Goal: Information Seeking & Learning: Understand process/instructions

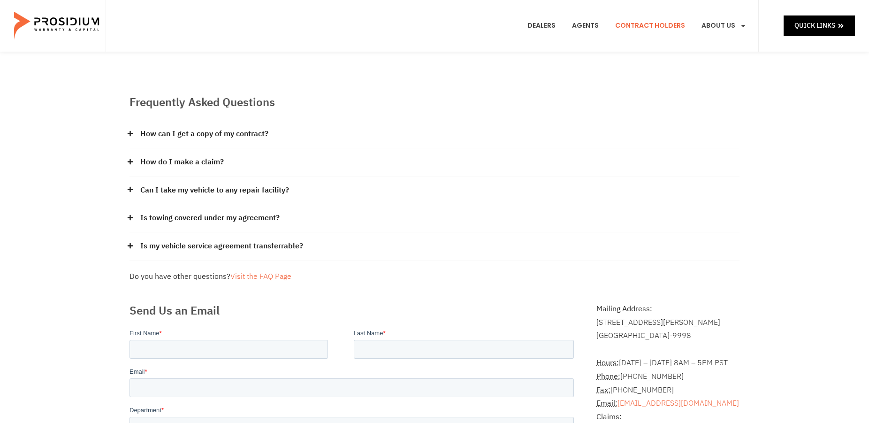
click at [648, 25] on link "Contract Holders" at bounding box center [650, 25] width 84 height 35
click at [212, 188] on link "Can I take my vehicle to any repair facility?" at bounding box center [214, 190] width 149 height 14
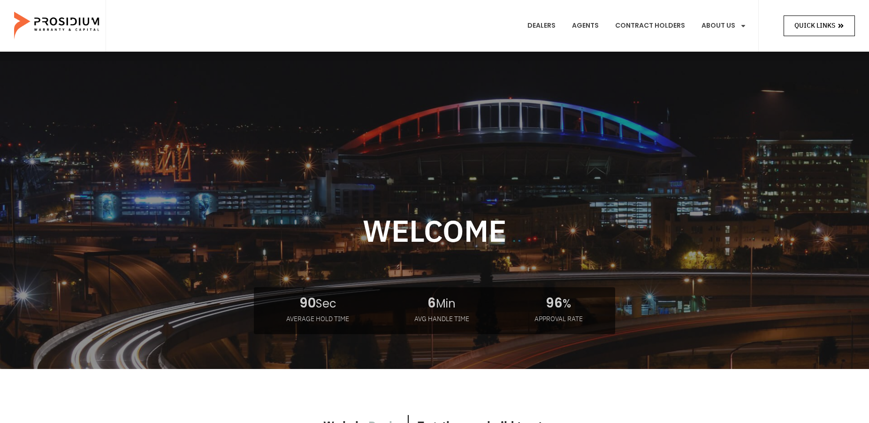
click at [822, 27] on span "Quick Links" at bounding box center [814, 26] width 41 height 12
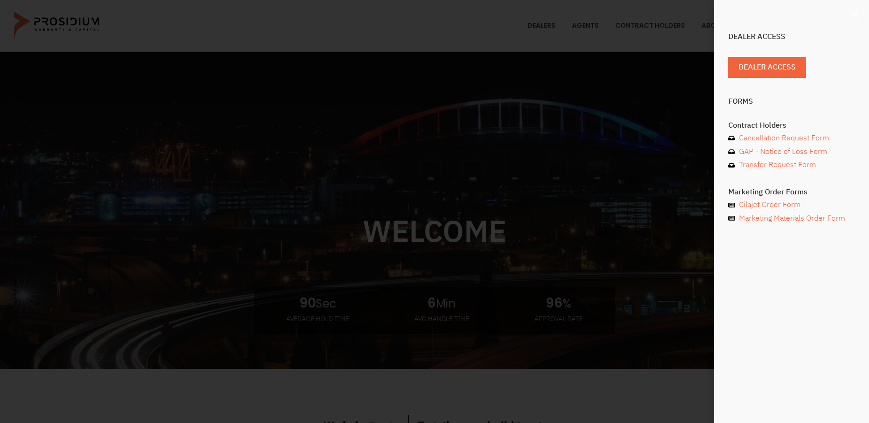
click at [855, 14] on use "Close" at bounding box center [854, 14] width 7 height 7
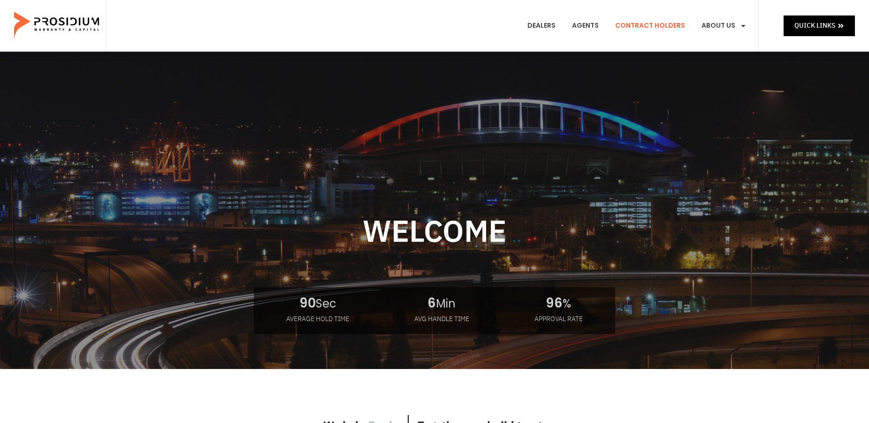
click at [649, 27] on link "Contract Holders" at bounding box center [650, 25] width 84 height 35
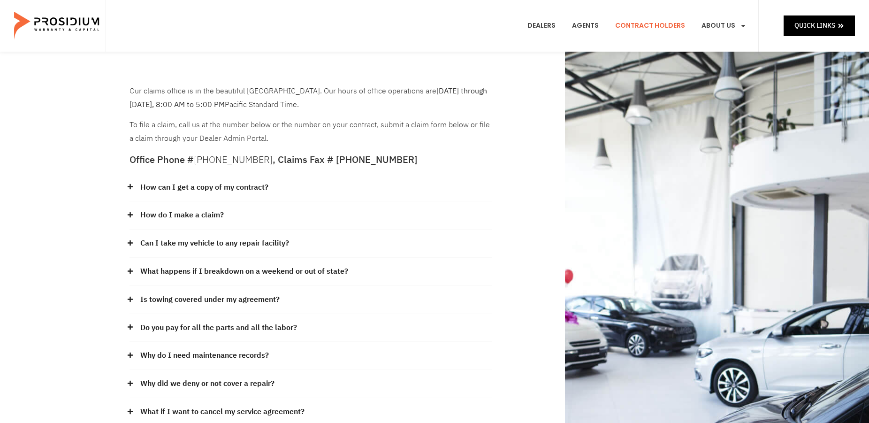
click at [189, 189] on link "How can I get a copy of my contract?" at bounding box center [204, 188] width 128 height 14
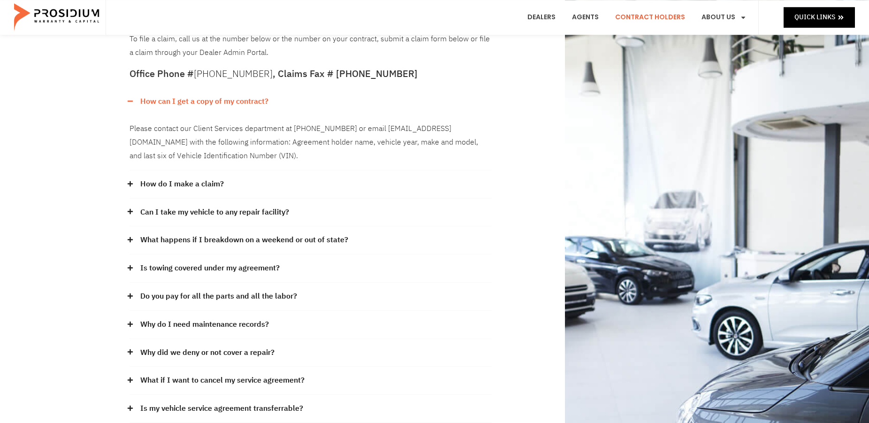
scroll to position [96, 0]
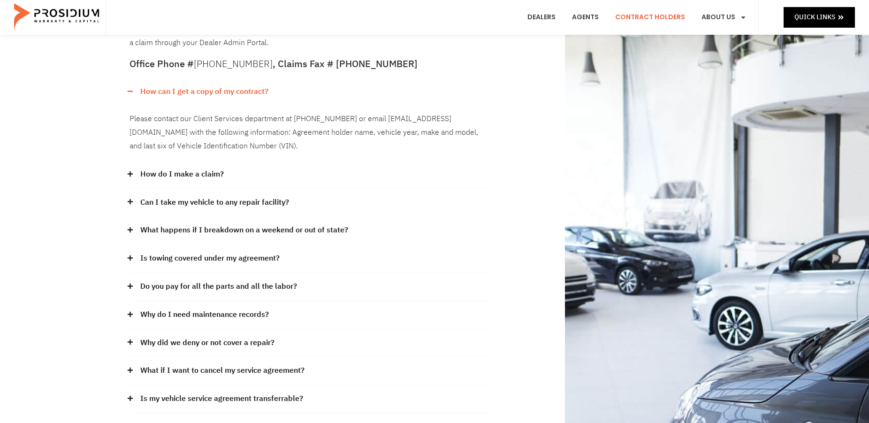
click at [175, 172] on link "How do I make a claim?" at bounding box center [181, 174] width 83 height 14
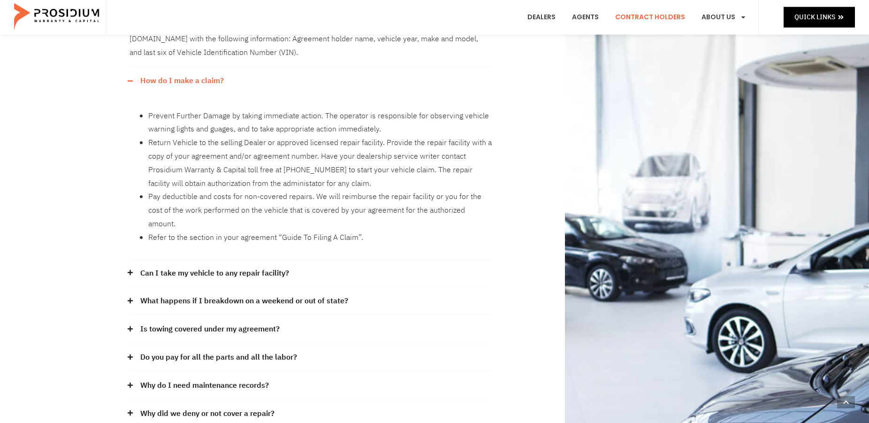
scroll to position [287, 0]
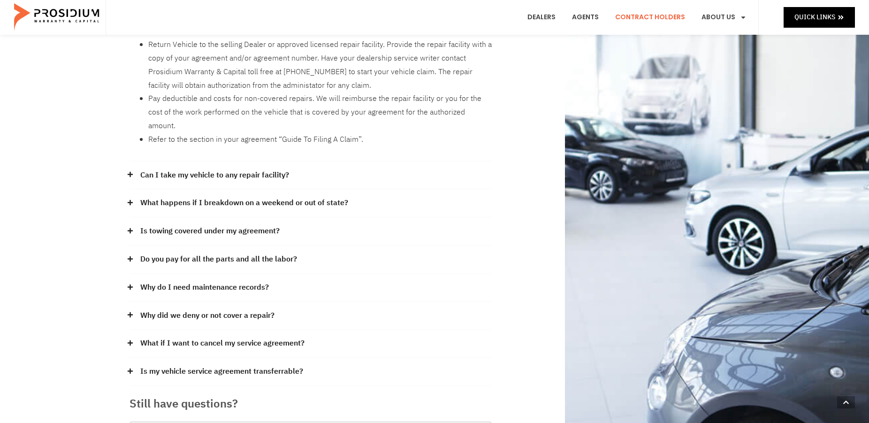
click at [197, 252] on link "Do you pay for all the parts and all the labor?" at bounding box center [218, 259] width 157 height 14
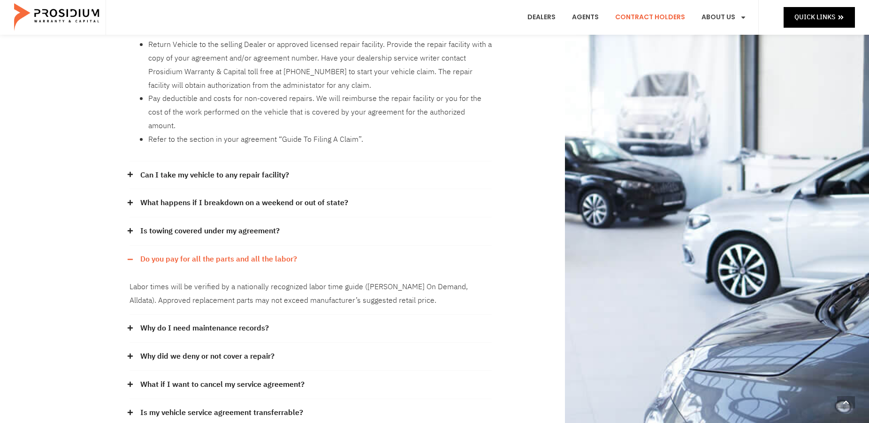
click at [237, 168] on link "Can I take my vehicle to any repair facility?" at bounding box center [214, 175] width 149 height 14
